Goal: Information Seeking & Learning: Find specific fact

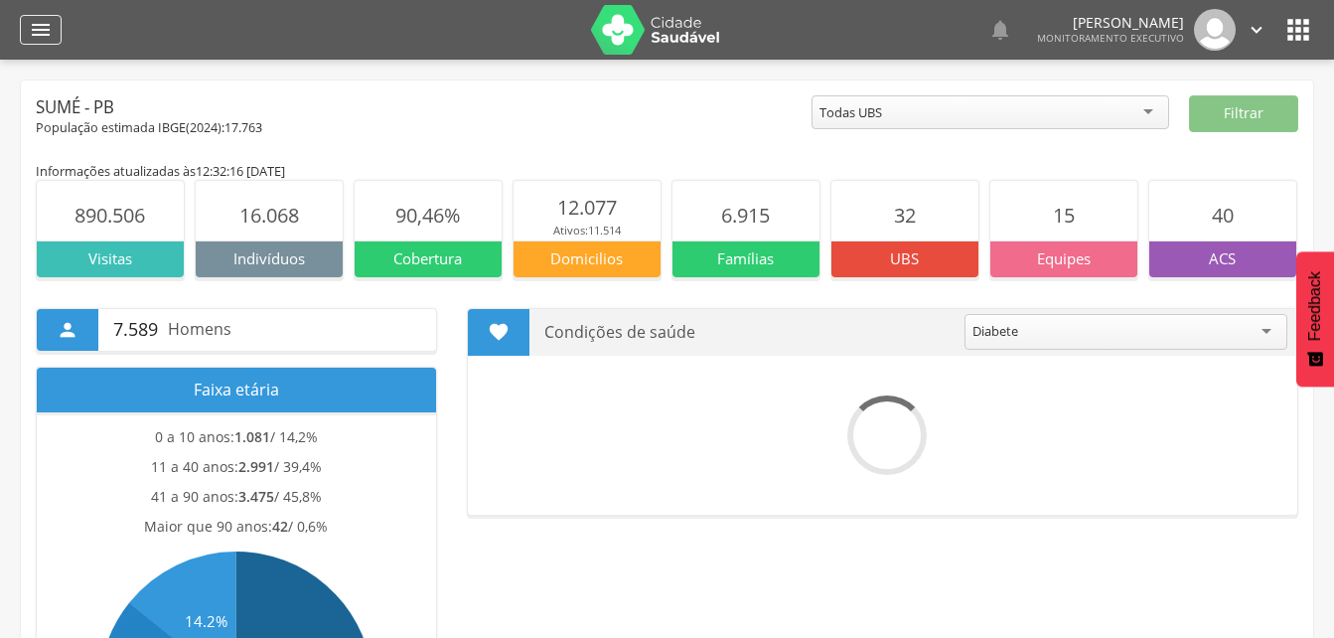
drag, startPoint x: 46, startPoint y: 26, endPoint x: 48, endPoint y: 42, distance: 16.0
click at [46, 26] on icon "" at bounding box center [41, 30] width 24 height 24
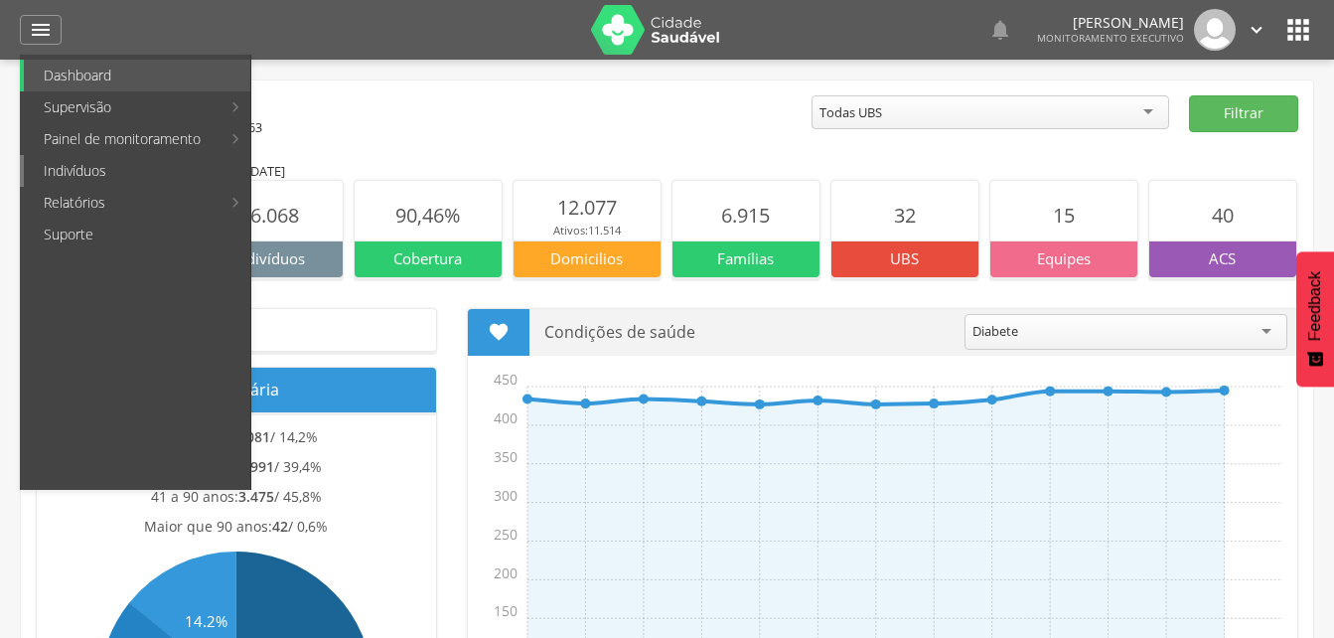
click at [67, 167] on link "Indivíduos" at bounding box center [137, 171] width 226 height 32
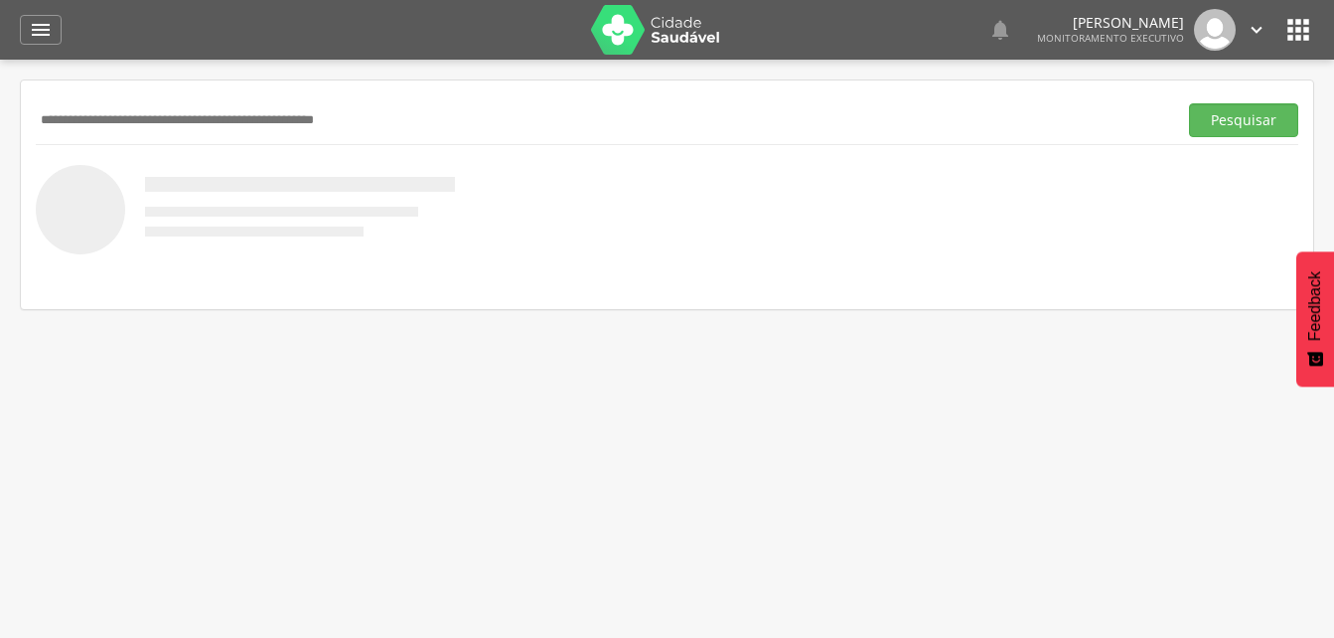
click at [46, 110] on input "text" at bounding box center [602, 120] width 1133 height 34
click at [1231, 113] on button "Pesquisar" at bounding box center [1243, 120] width 109 height 34
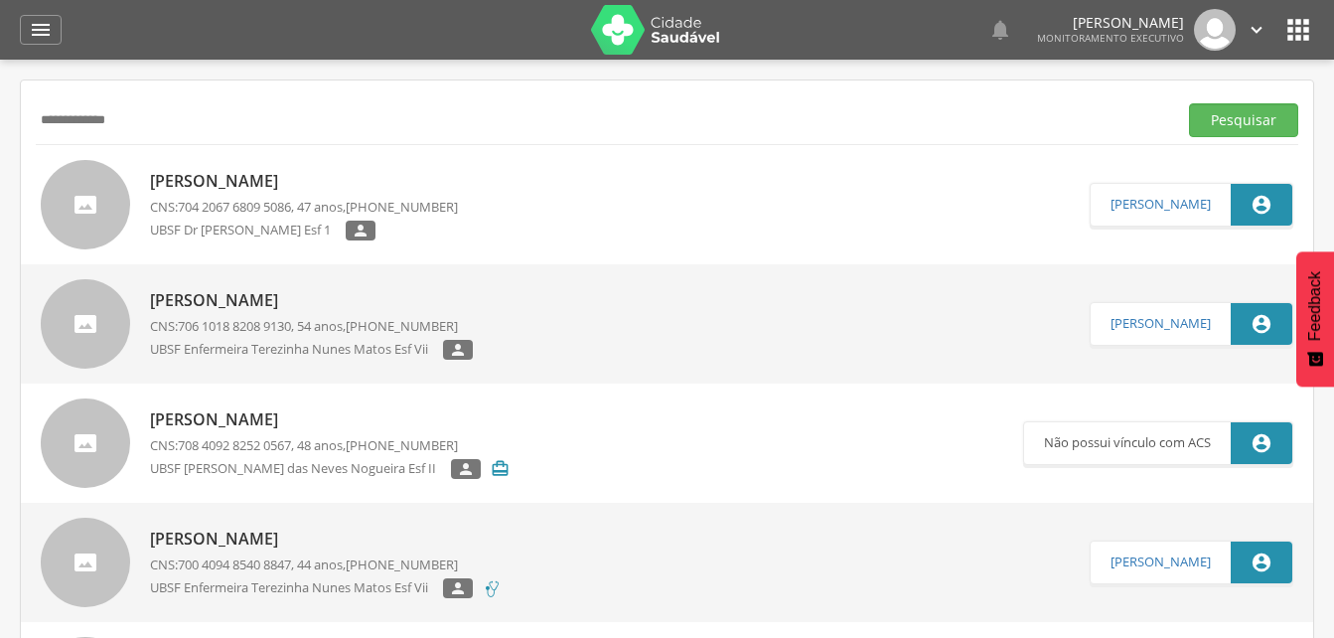
click at [91, 117] on input "**********" at bounding box center [602, 120] width 1133 height 34
type input "**********"
click at [1226, 122] on button "Pesquisar" at bounding box center [1243, 120] width 109 height 34
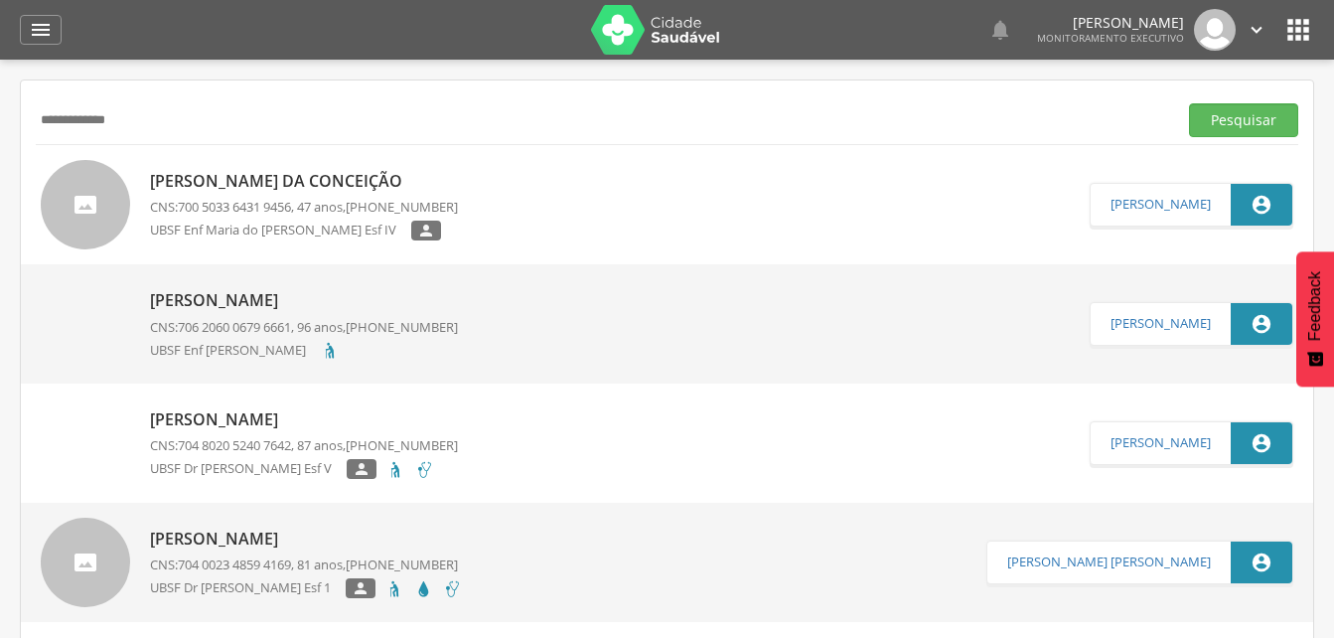
click at [326, 183] on p "[PERSON_NAME] da Conceição" at bounding box center [304, 181] width 308 height 23
type input "**********"
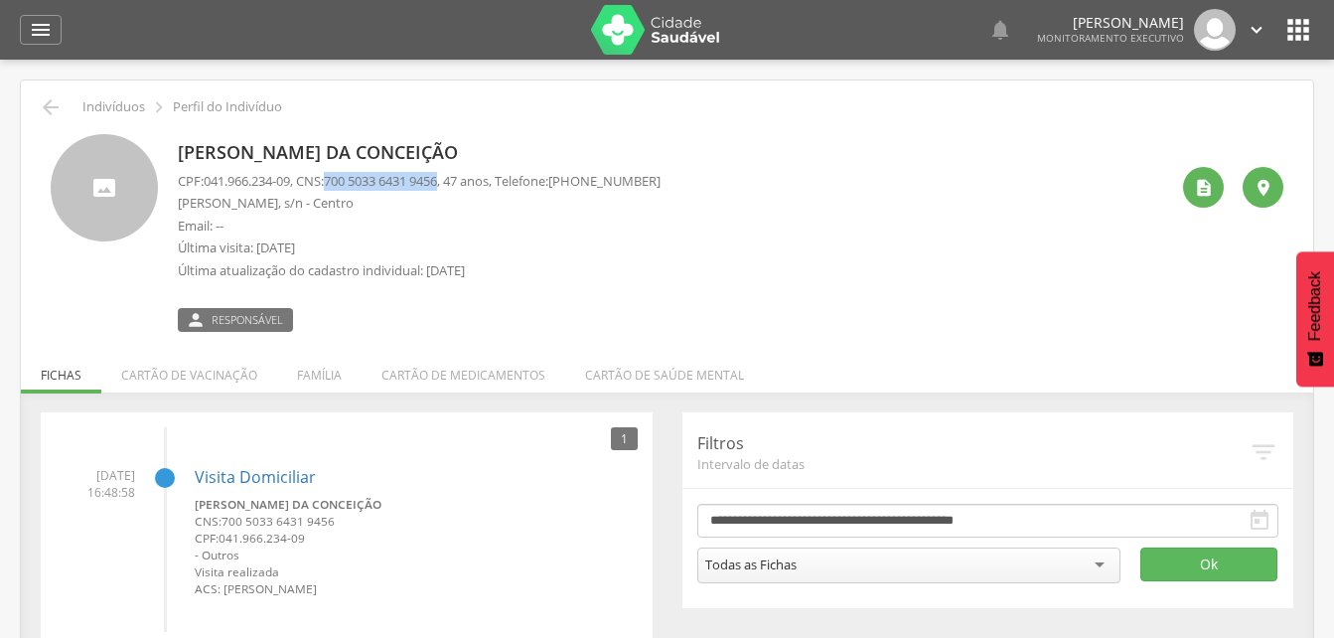
drag, startPoint x: 337, startPoint y: 178, endPoint x: 460, endPoint y: 190, distance: 123.7
click at [460, 190] on p "CPF: 041.966.234-09 , CNS: [PHONE_NUMBER] , 47 anos, Telefone: [PHONE_NUMBER]" at bounding box center [419, 181] width 483 height 19
drag, startPoint x: 460, startPoint y: 190, endPoint x: 427, endPoint y: 181, distance: 34.0
copy span "700 5033 6431 9456"
click at [316, 378] on li "Família" at bounding box center [319, 370] width 84 height 47
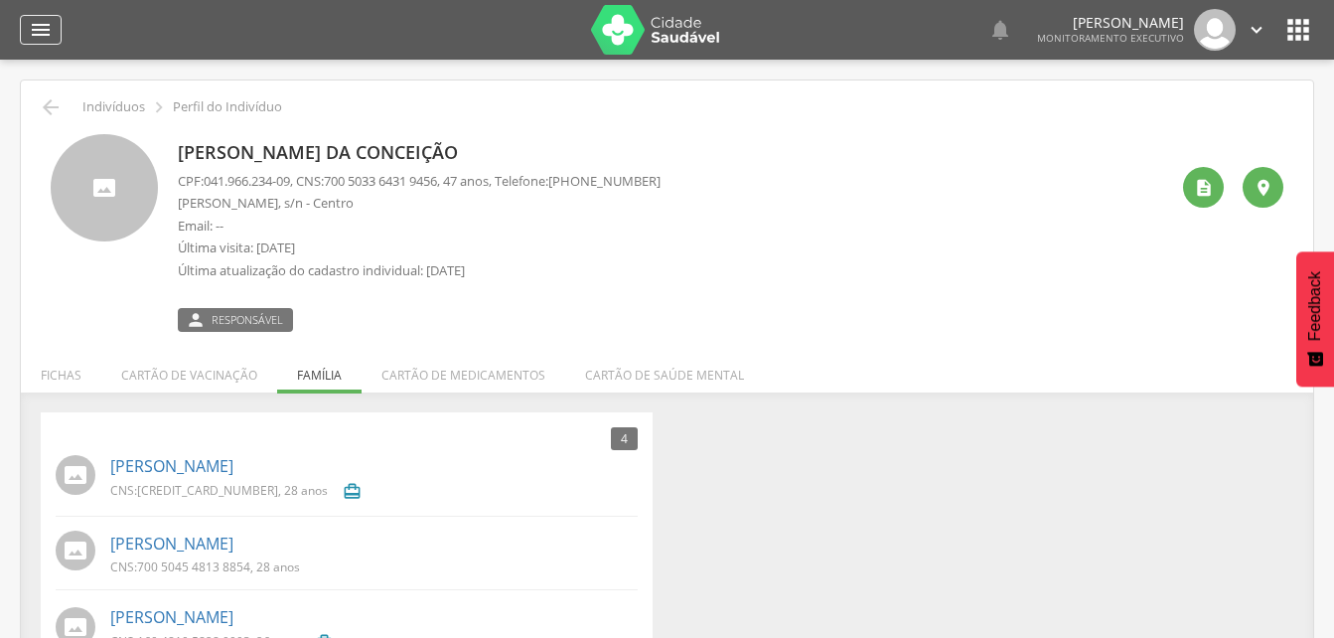
click at [36, 24] on icon "" at bounding box center [41, 30] width 24 height 24
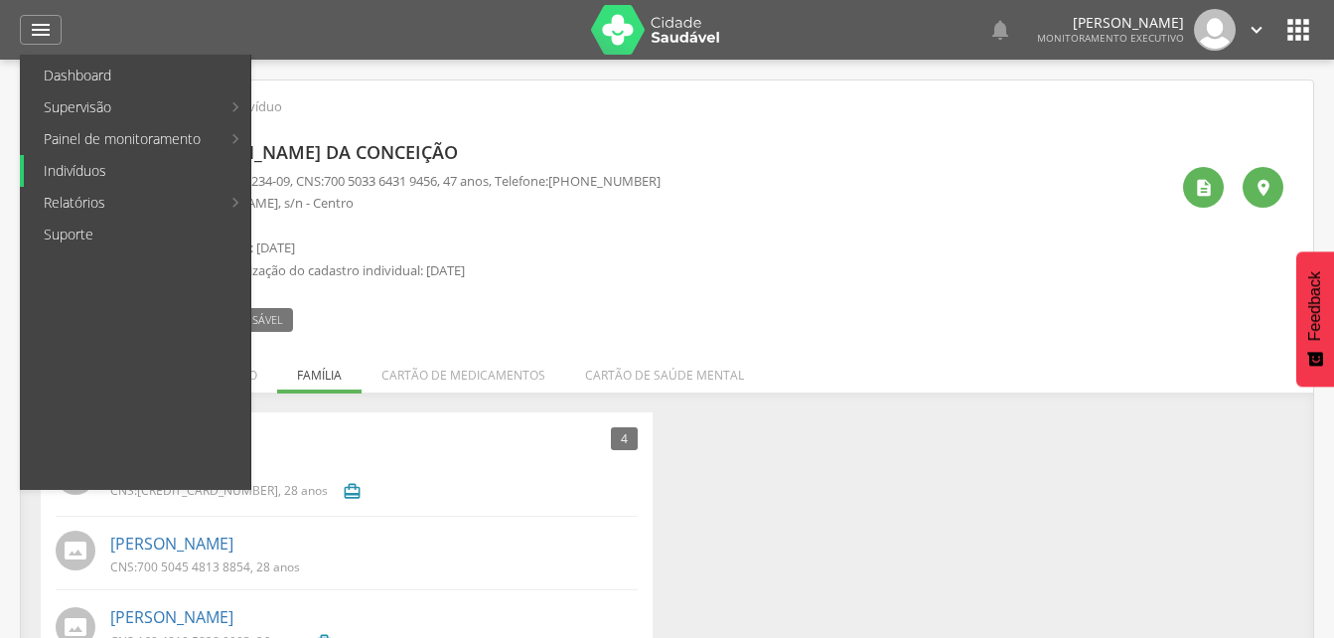
click at [86, 165] on link "Indivíduos" at bounding box center [137, 171] width 226 height 32
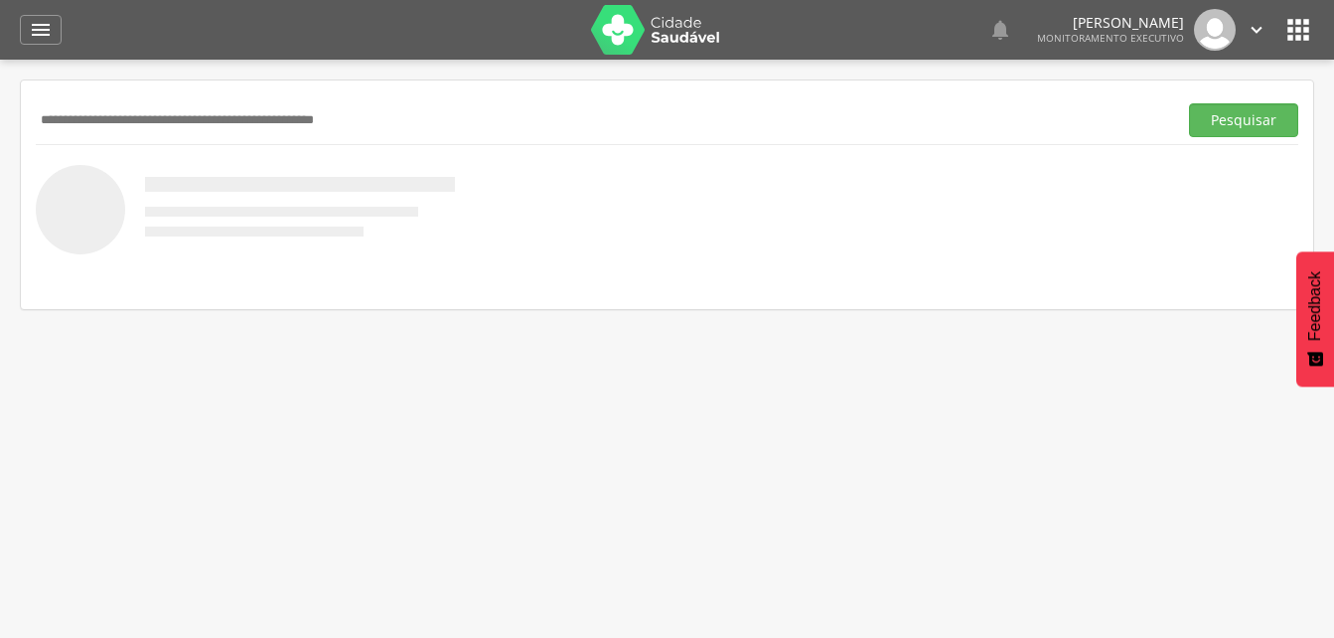
click at [137, 113] on input "text" at bounding box center [602, 120] width 1133 height 34
type input "**********"
click at [1213, 126] on button "Pesquisar" at bounding box center [1243, 120] width 109 height 34
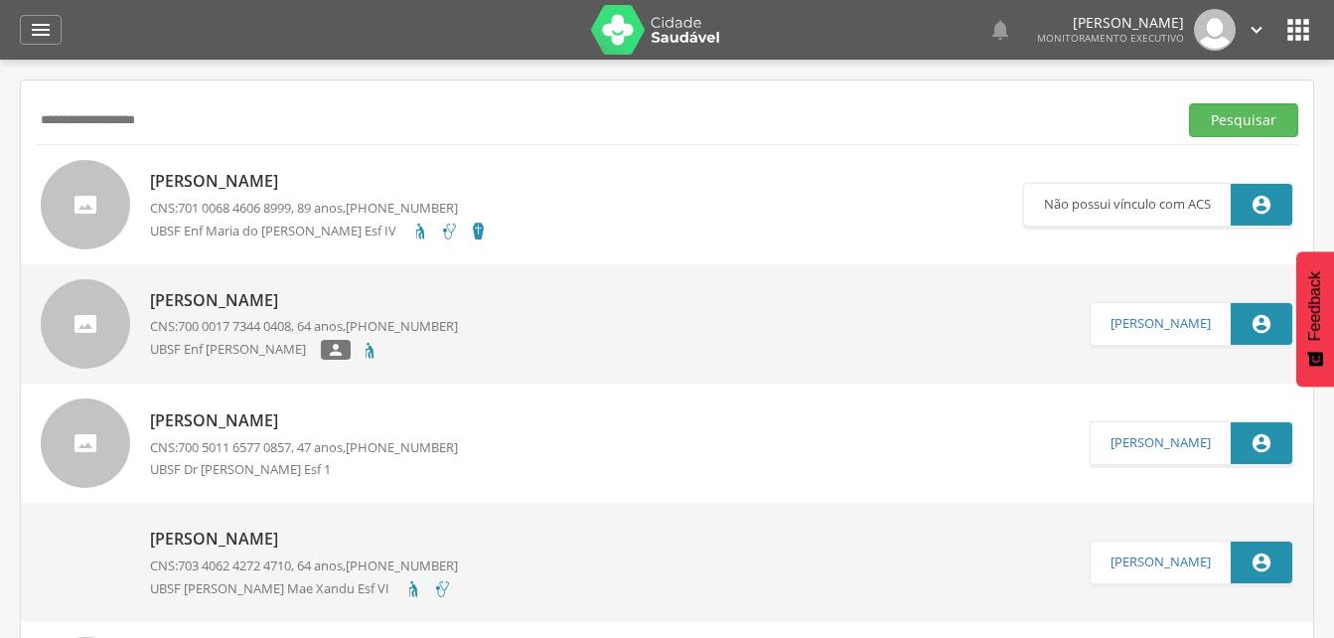
click at [263, 304] on p "[PERSON_NAME]" at bounding box center [304, 300] width 308 height 23
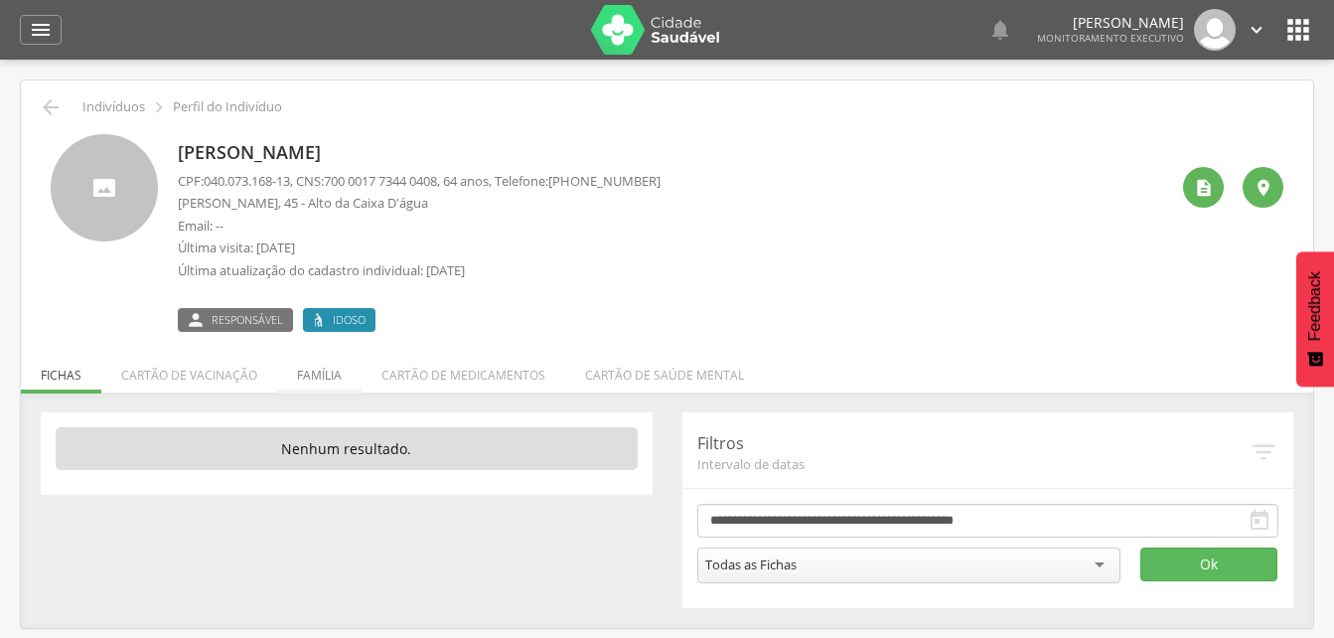
click at [329, 378] on li "Família" at bounding box center [319, 370] width 84 height 47
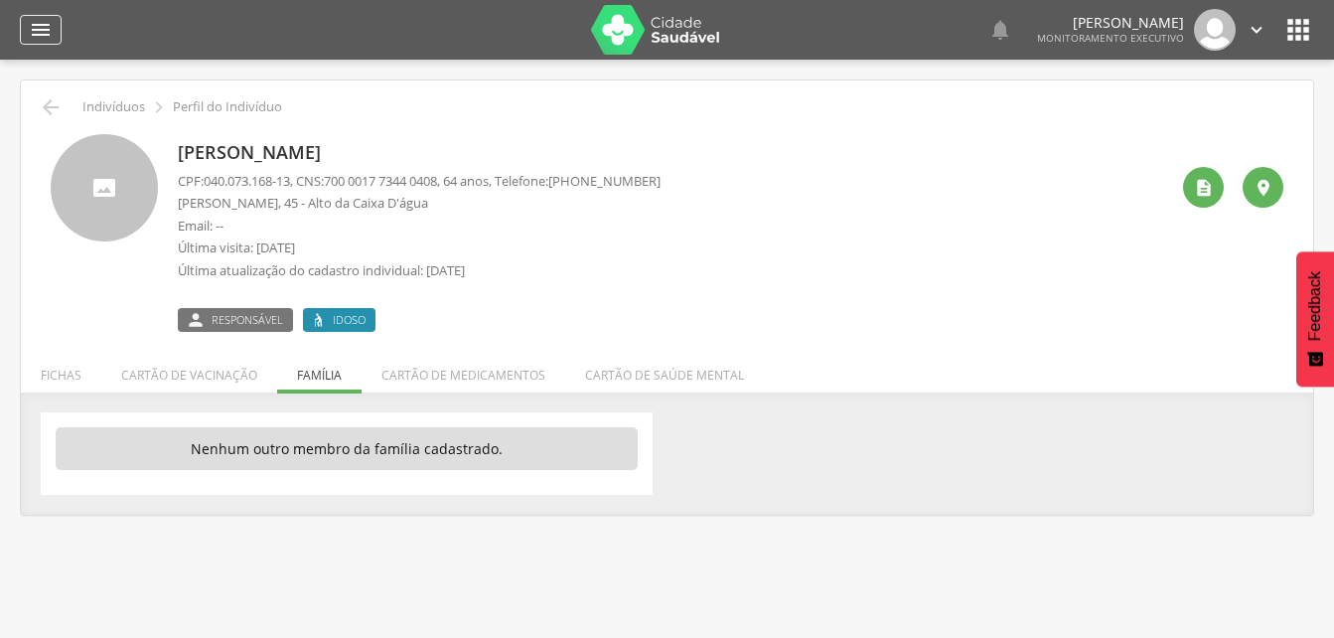
drag, startPoint x: 46, startPoint y: 24, endPoint x: 42, endPoint y: 37, distance: 13.5
click at [46, 24] on icon "" at bounding box center [41, 30] width 24 height 24
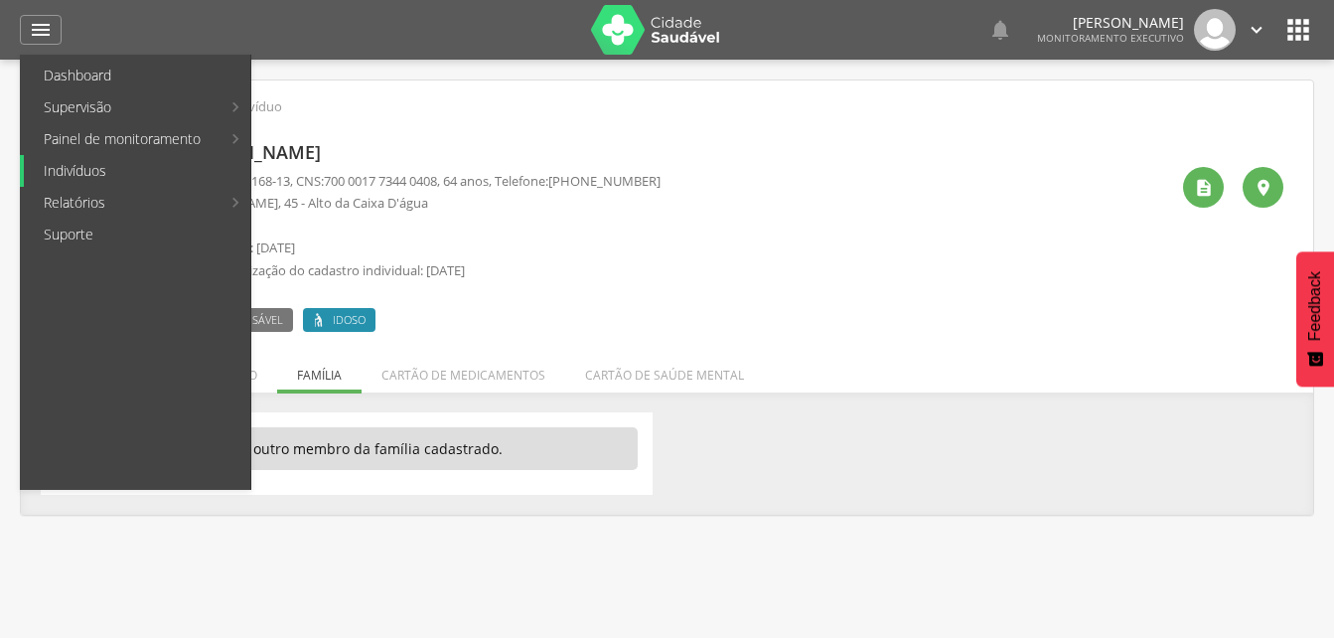
click at [71, 169] on link "Indivíduos" at bounding box center [137, 171] width 226 height 32
